Goal: Information Seeking & Learning: Learn about a topic

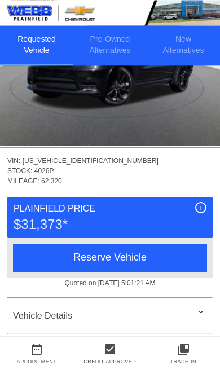
scroll to position [123, 0]
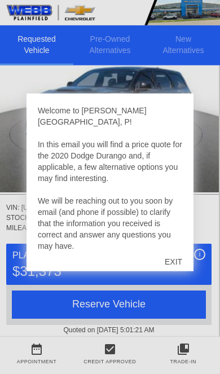
scroll to position [79, 1]
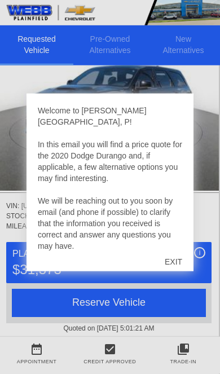
click at [181, 268] on div "EXIT" at bounding box center [173, 262] width 40 height 34
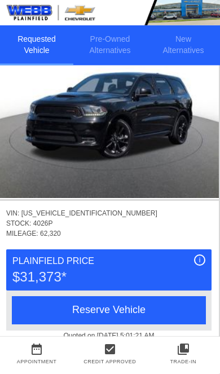
scroll to position [86, 1]
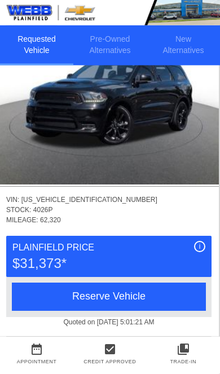
click at [177, 133] on img at bounding box center [109, 101] width 220 height 165
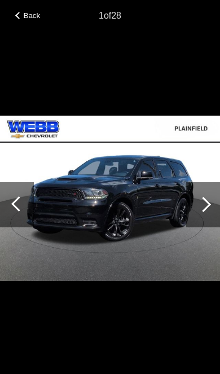
click at [209, 227] on div at bounding box center [203, 204] width 34 height 45
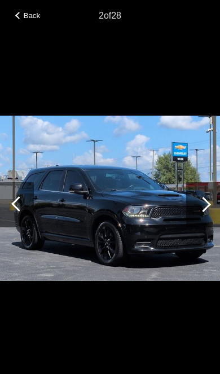
click at [207, 212] on div at bounding box center [203, 204] width 15 height 15
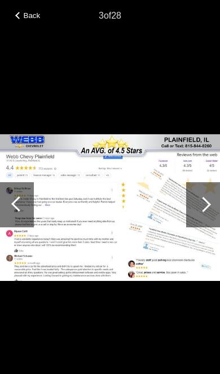
click at [211, 220] on div at bounding box center [203, 204] width 34 height 45
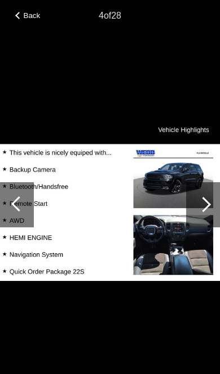
click at [202, 212] on div at bounding box center [203, 204] width 15 height 15
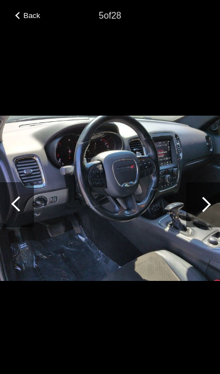
click at [211, 212] on div at bounding box center [203, 204] width 34 height 45
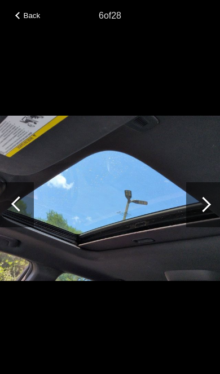
click at [210, 215] on div at bounding box center [203, 204] width 34 height 45
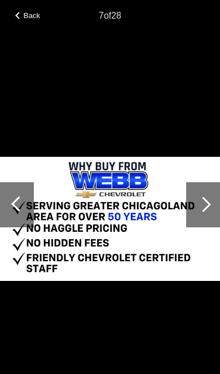
click at [209, 219] on div at bounding box center [203, 204] width 34 height 45
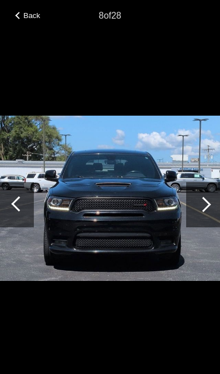
click at [208, 214] on div at bounding box center [203, 204] width 34 height 45
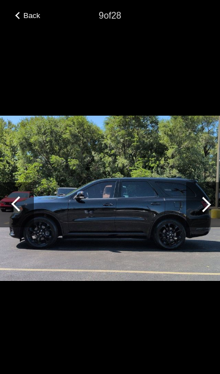
click at [207, 212] on div at bounding box center [203, 204] width 15 height 15
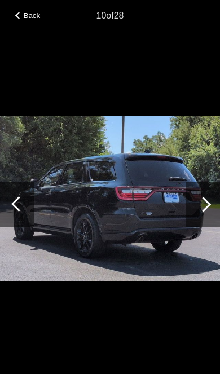
click at [214, 215] on div at bounding box center [203, 204] width 34 height 45
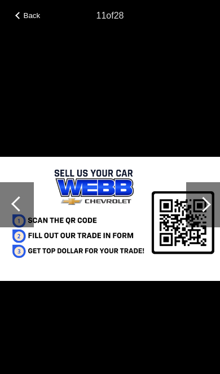
click at [37, 17] on span "Back" at bounding box center [32, 15] width 17 height 8
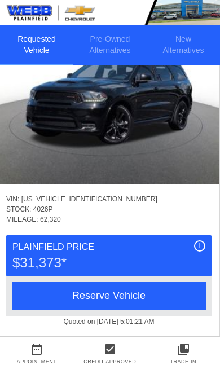
scroll to position [0, 1]
